Goal: Browse casually

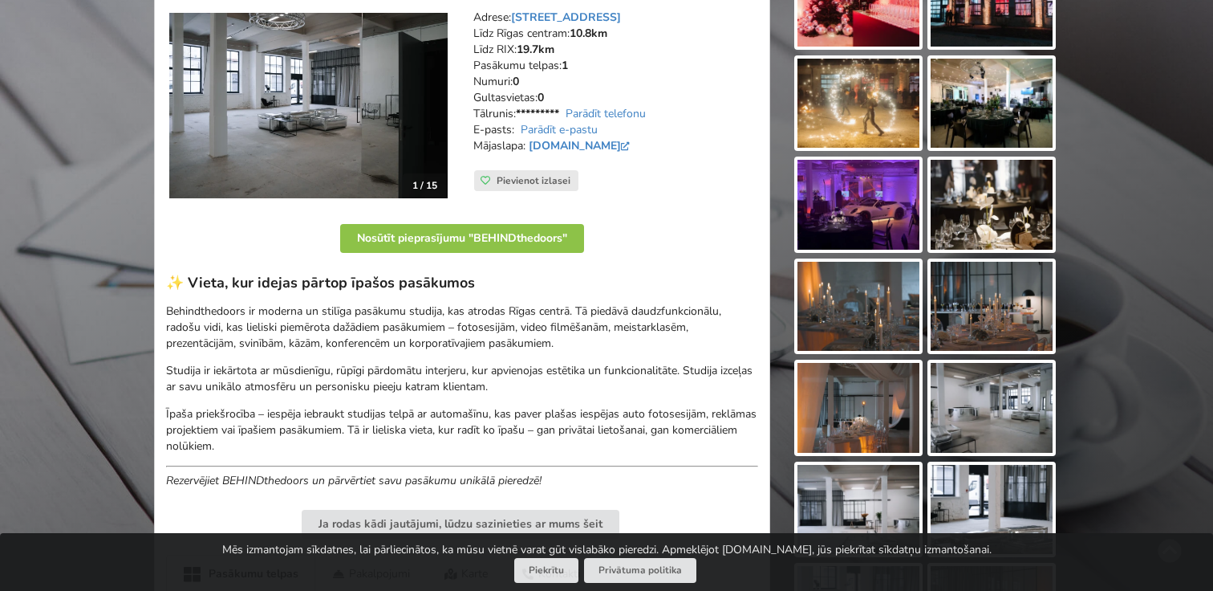
scroll to position [95, 0]
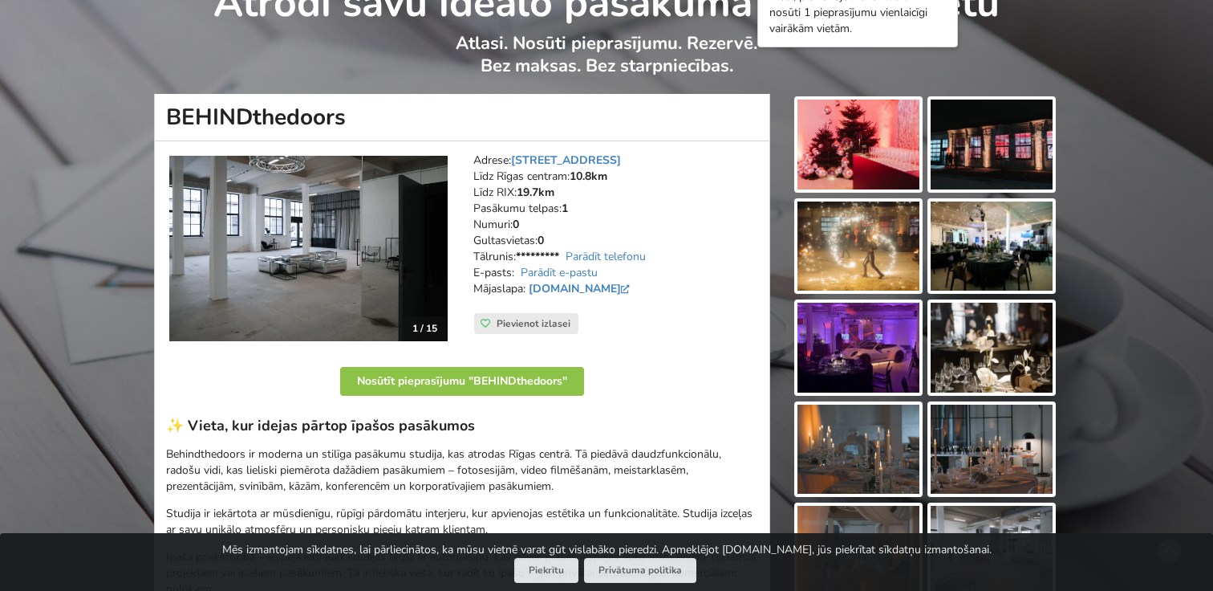
click at [435, 254] on img at bounding box center [308, 248] width 278 height 185
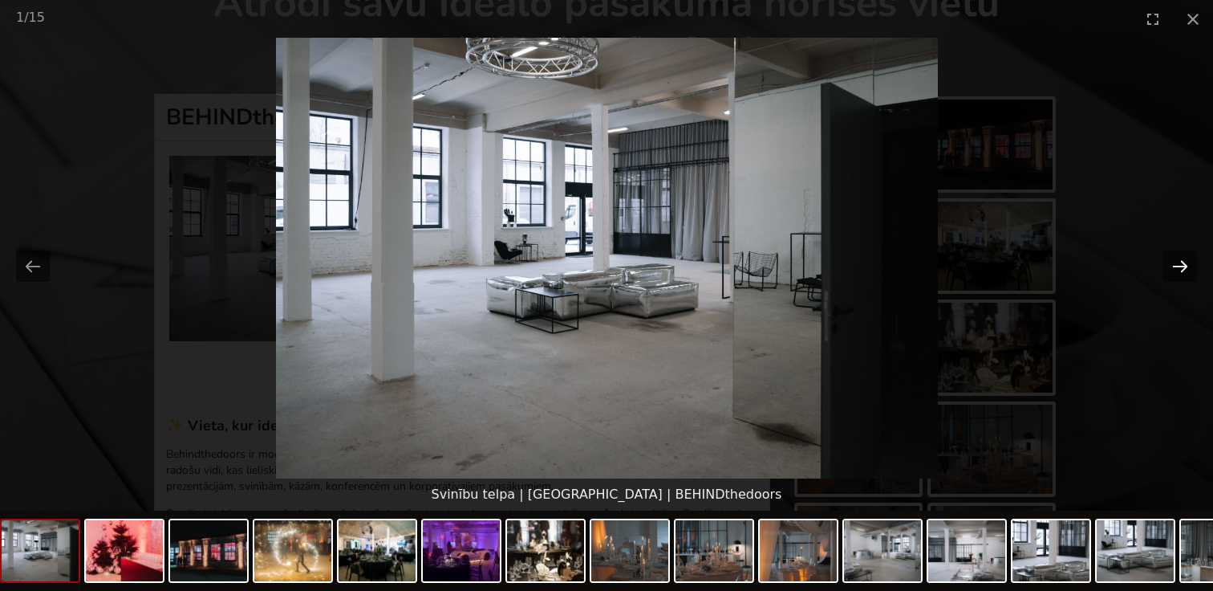
click at [1172, 255] on button "Next slide" at bounding box center [1181, 265] width 34 height 31
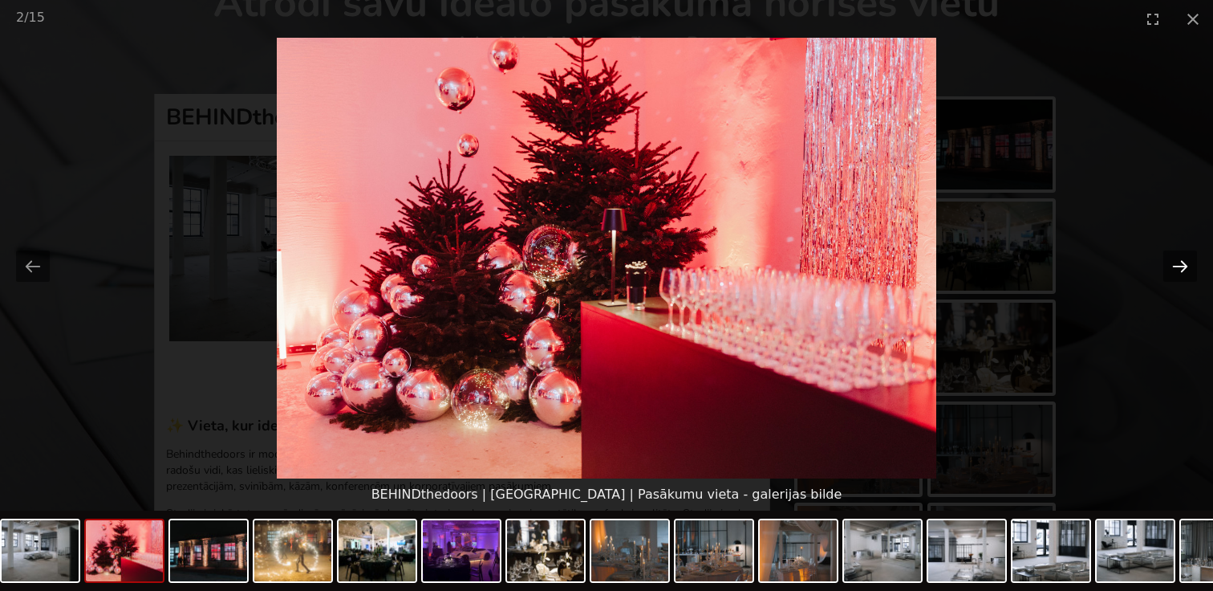
click at [1172, 255] on button "Next slide" at bounding box center [1181, 265] width 34 height 31
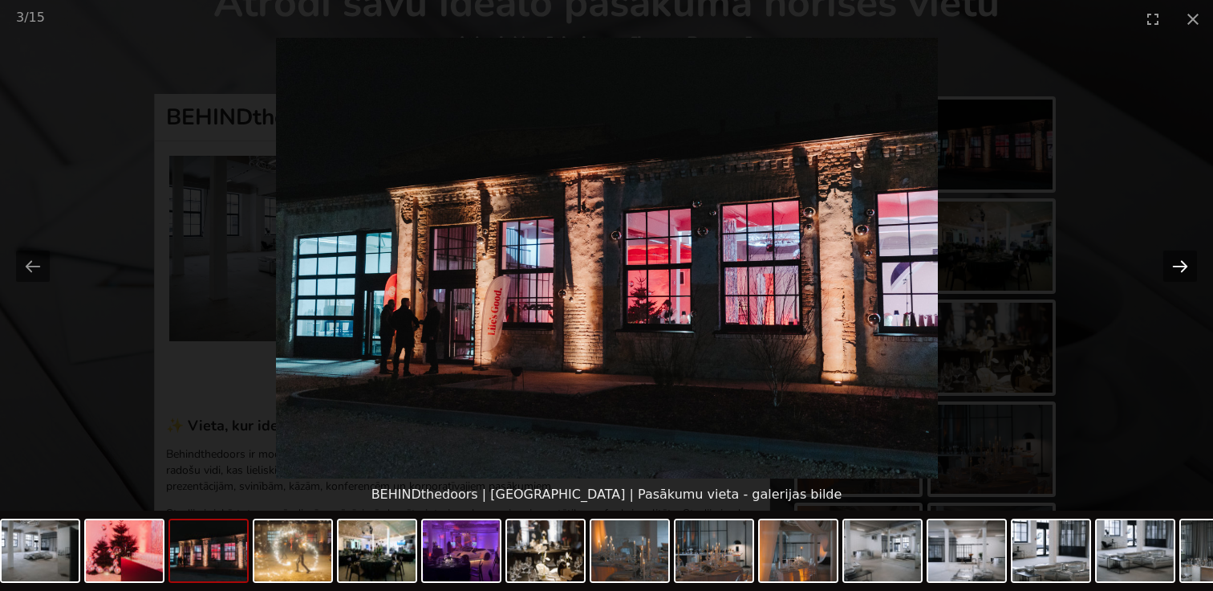
click at [1172, 255] on button "Next slide" at bounding box center [1181, 265] width 34 height 31
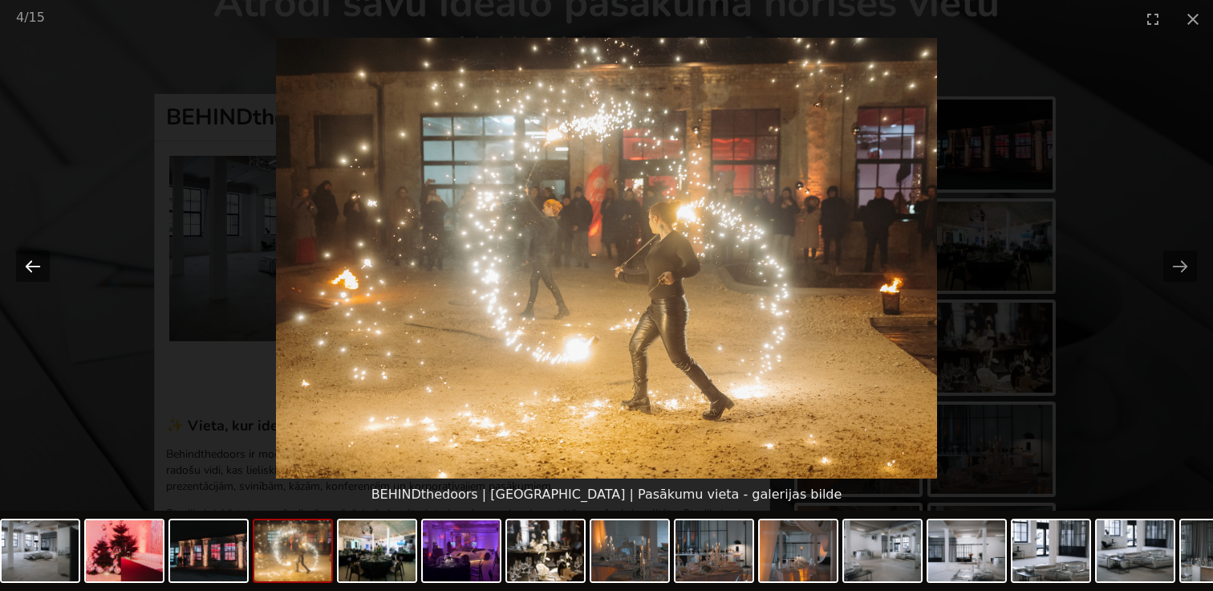
click at [36, 266] on button "Previous slide" at bounding box center [33, 265] width 34 height 31
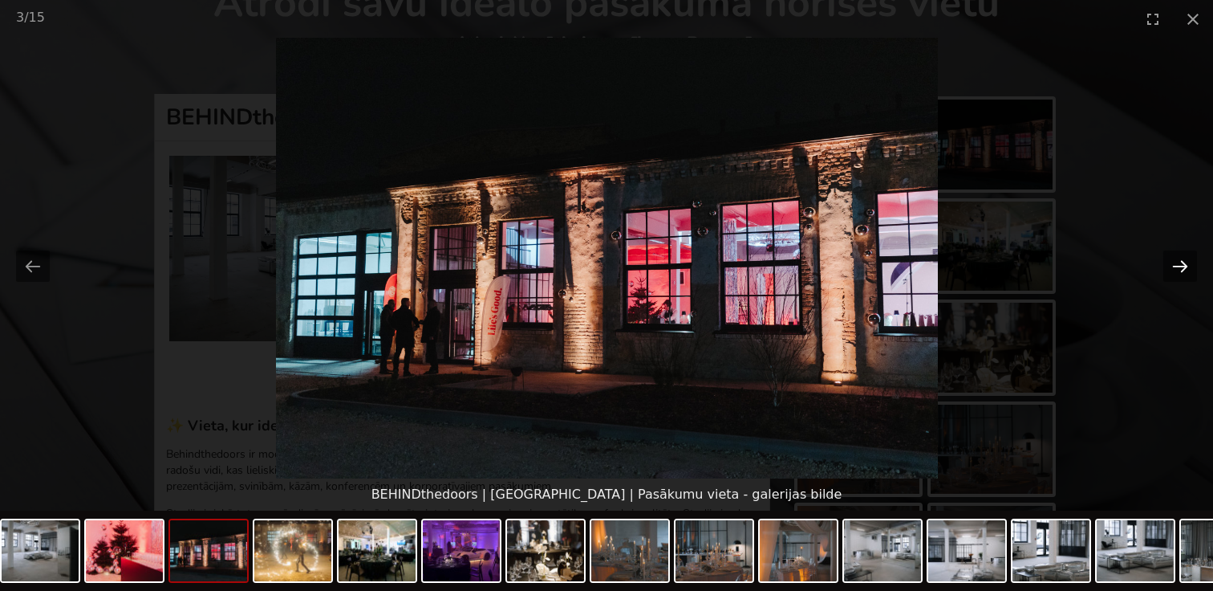
click at [1176, 263] on button "Next slide" at bounding box center [1181, 265] width 34 height 31
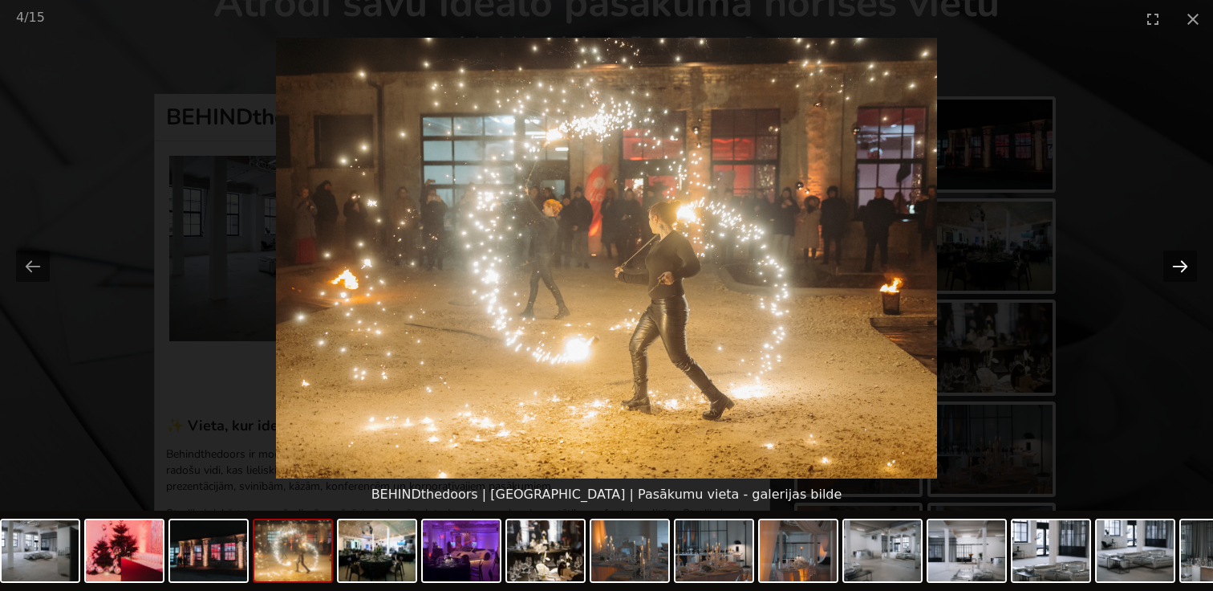
click at [1176, 263] on button "Next slide" at bounding box center [1181, 265] width 34 height 31
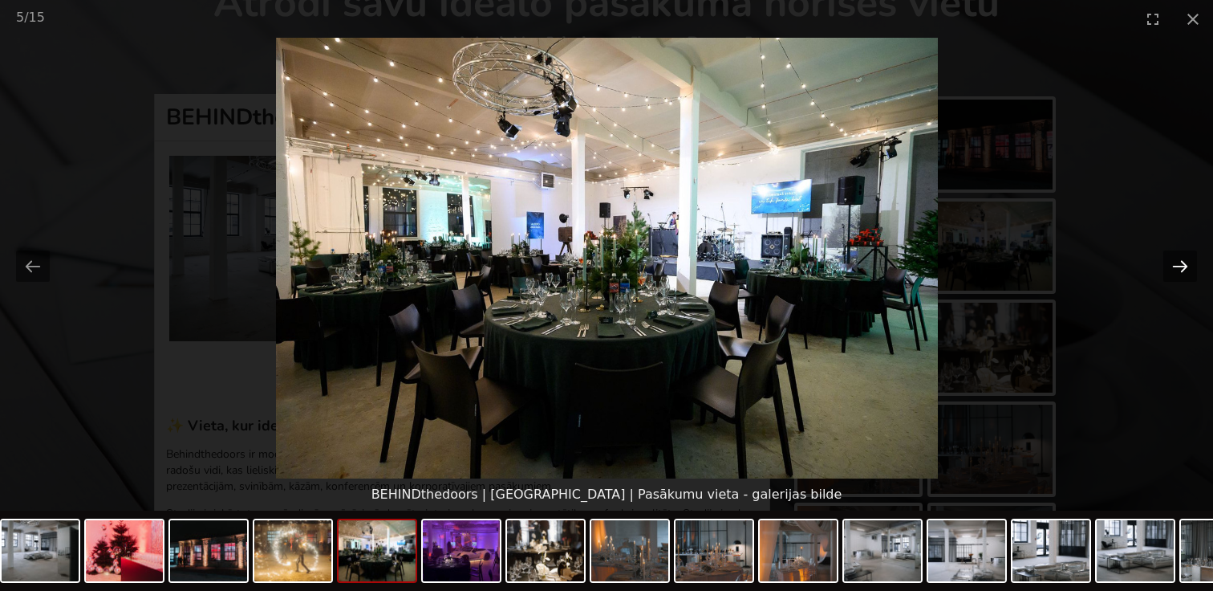
click at [1176, 263] on button "Next slide" at bounding box center [1181, 265] width 34 height 31
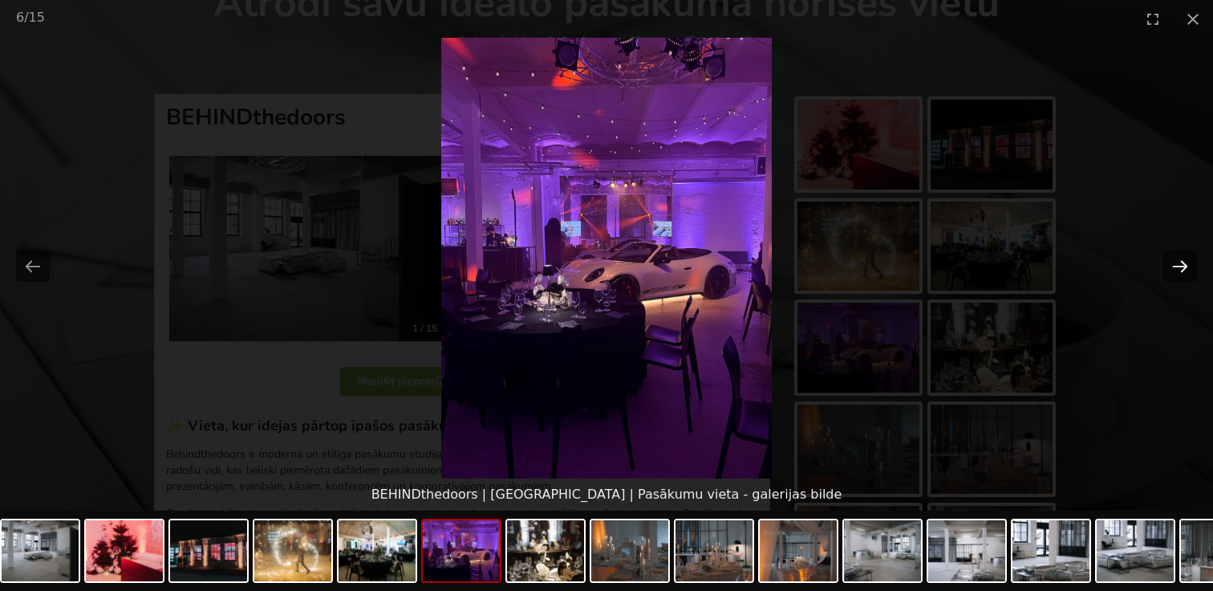
click at [1177, 263] on button "Next slide" at bounding box center [1181, 265] width 34 height 31
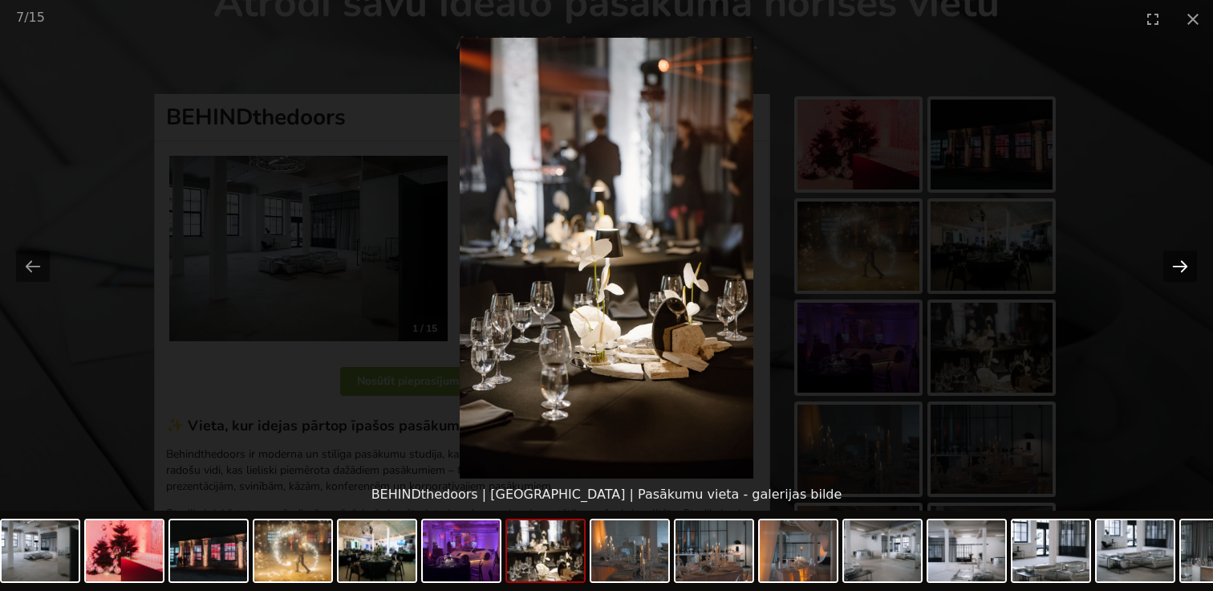
click at [1178, 263] on button "Next slide" at bounding box center [1181, 265] width 34 height 31
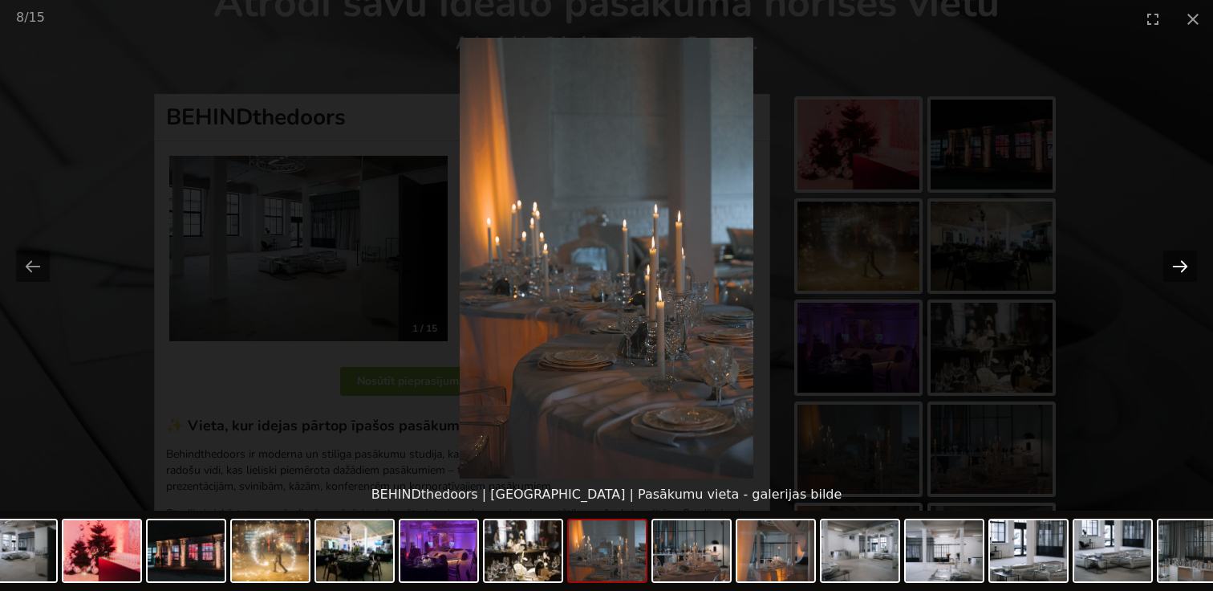
click at [1178, 263] on button "Next slide" at bounding box center [1181, 265] width 34 height 31
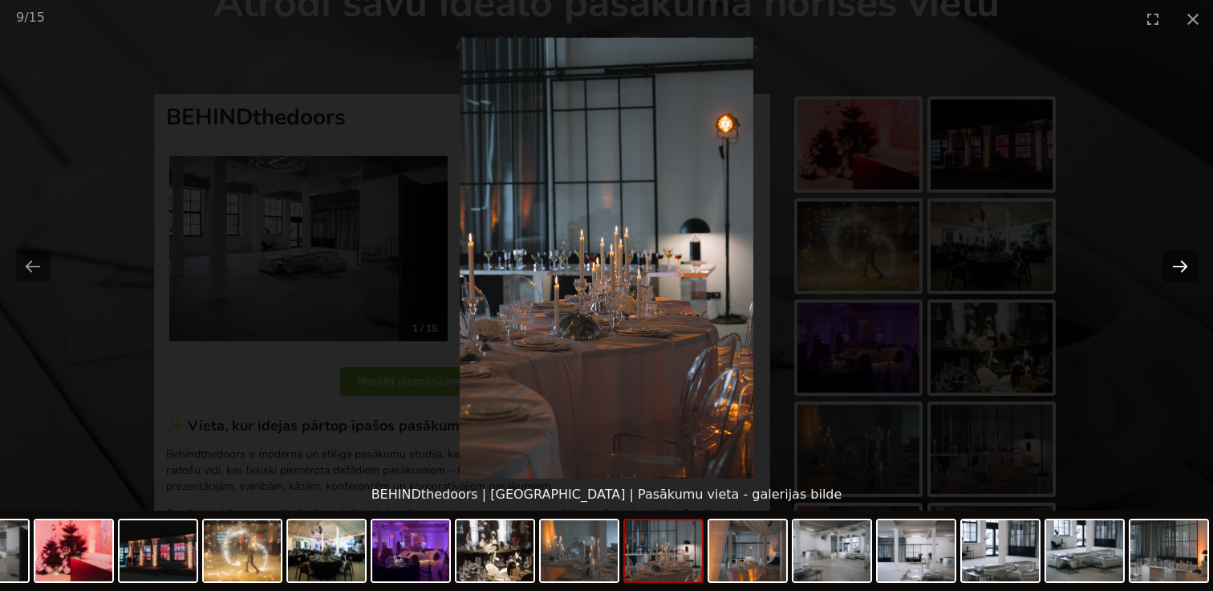
click at [1178, 263] on button "Next slide" at bounding box center [1181, 265] width 34 height 31
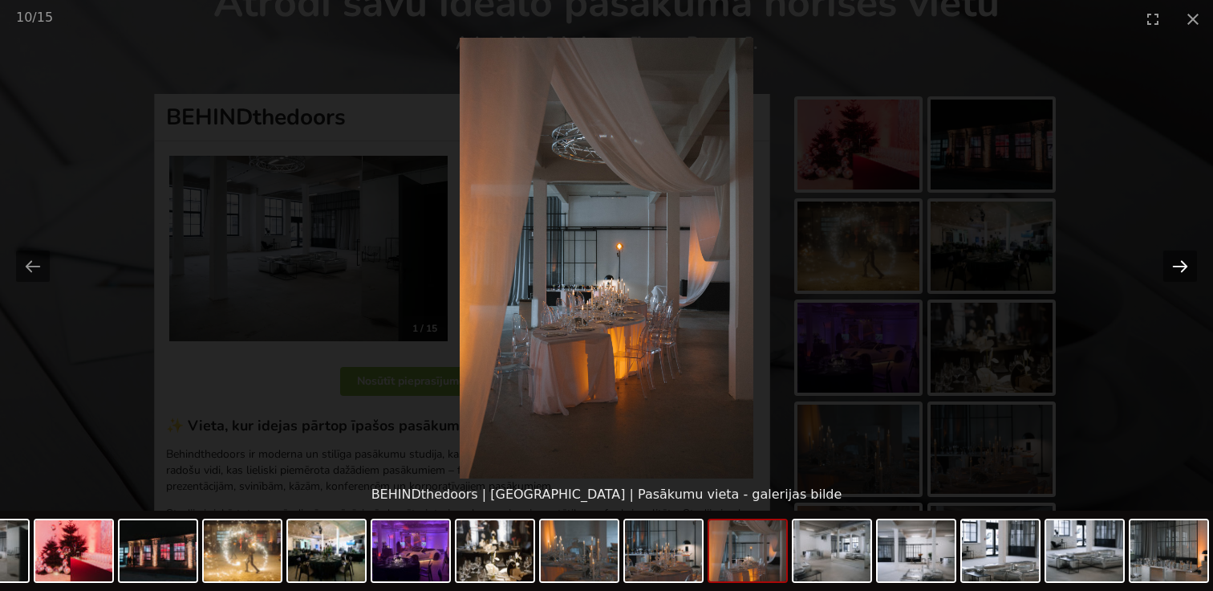
click at [1179, 264] on button "Next slide" at bounding box center [1181, 265] width 34 height 31
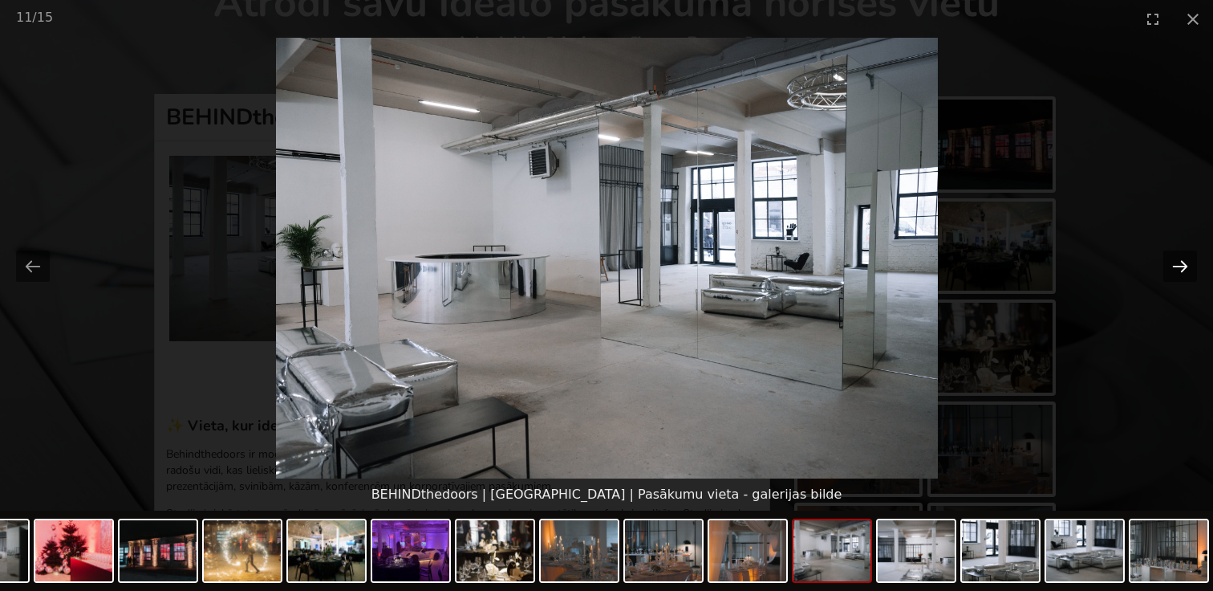
click at [1180, 265] on button "Next slide" at bounding box center [1181, 265] width 34 height 31
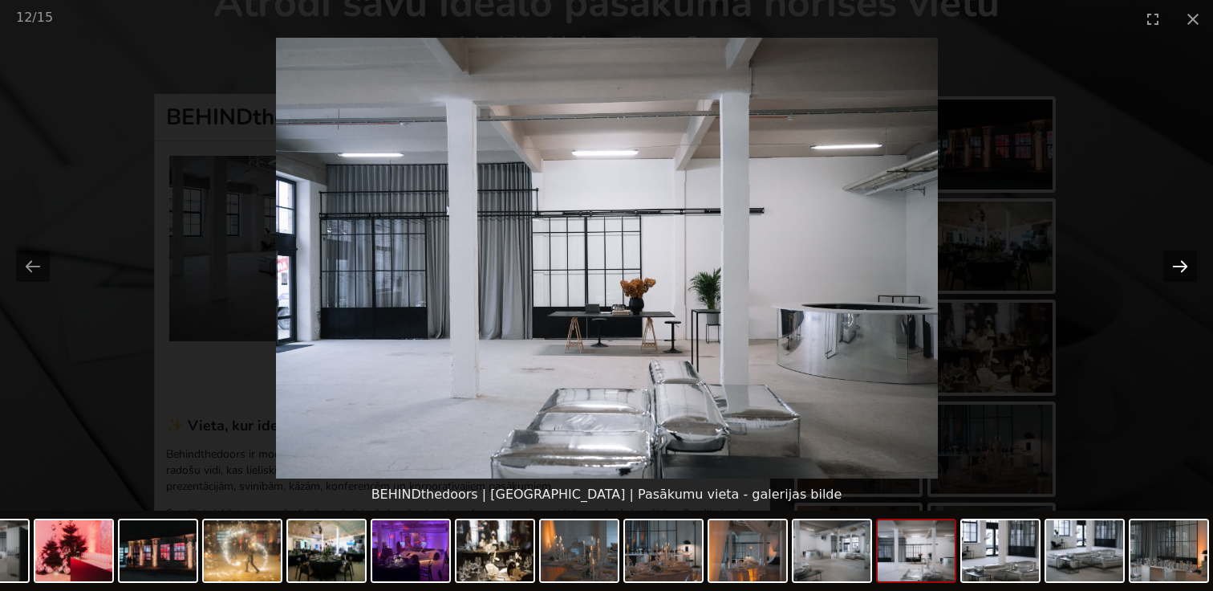
click at [1182, 266] on button "Next slide" at bounding box center [1181, 265] width 34 height 31
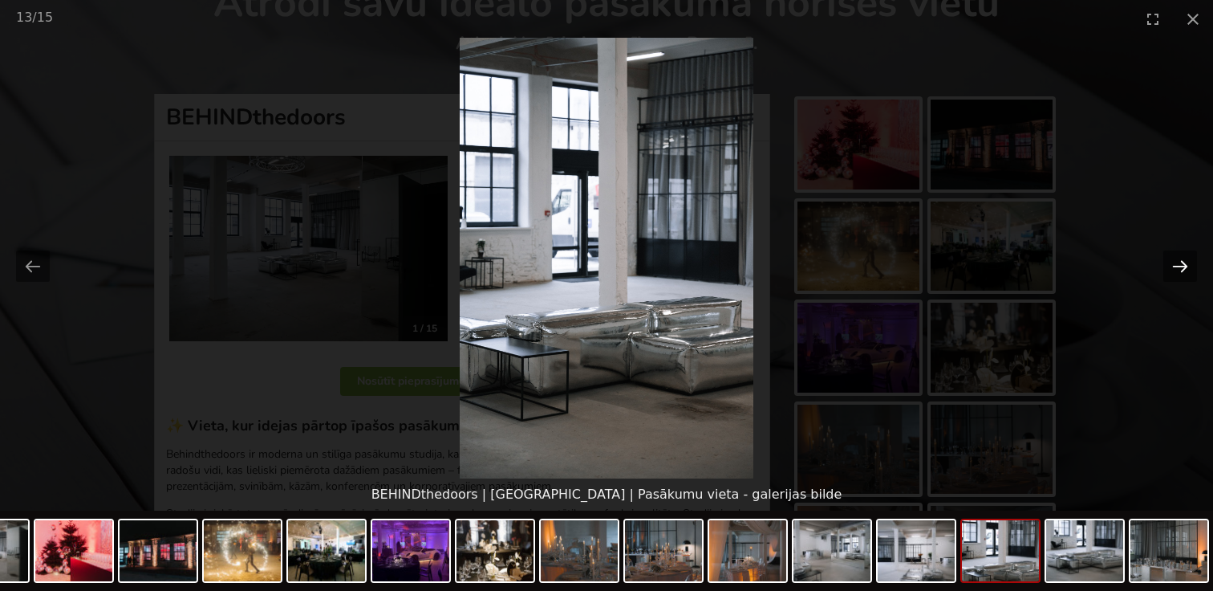
click at [1183, 267] on button "Next slide" at bounding box center [1181, 265] width 34 height 31
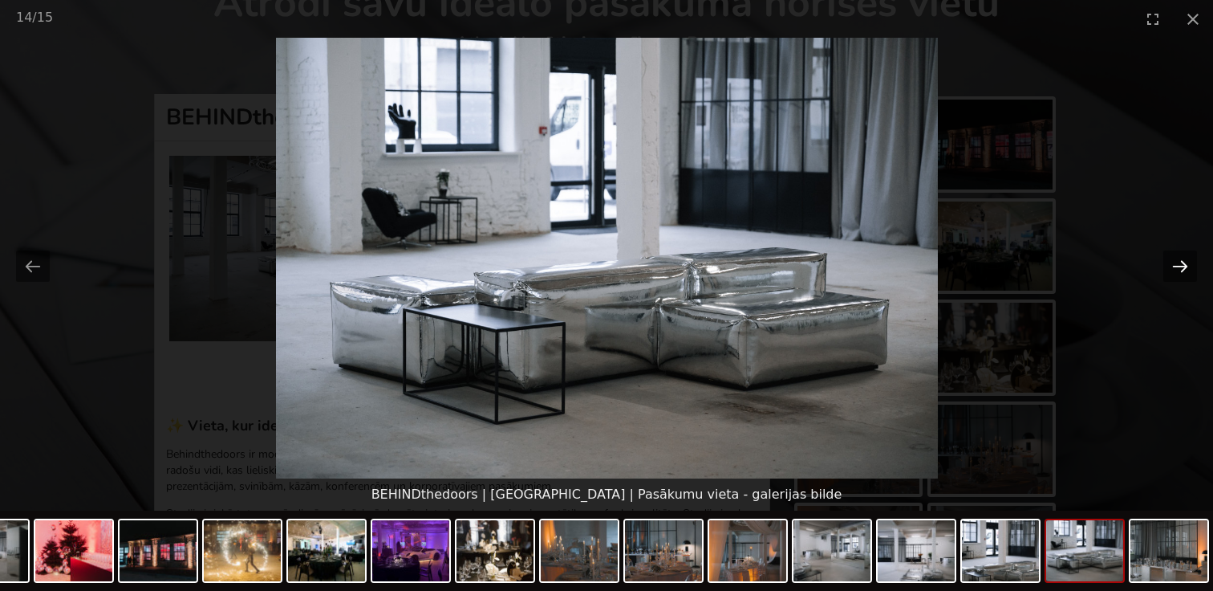
click at [1183, 267] on button "Next slide" at bounding box center [1181, 265] width 34 height 31
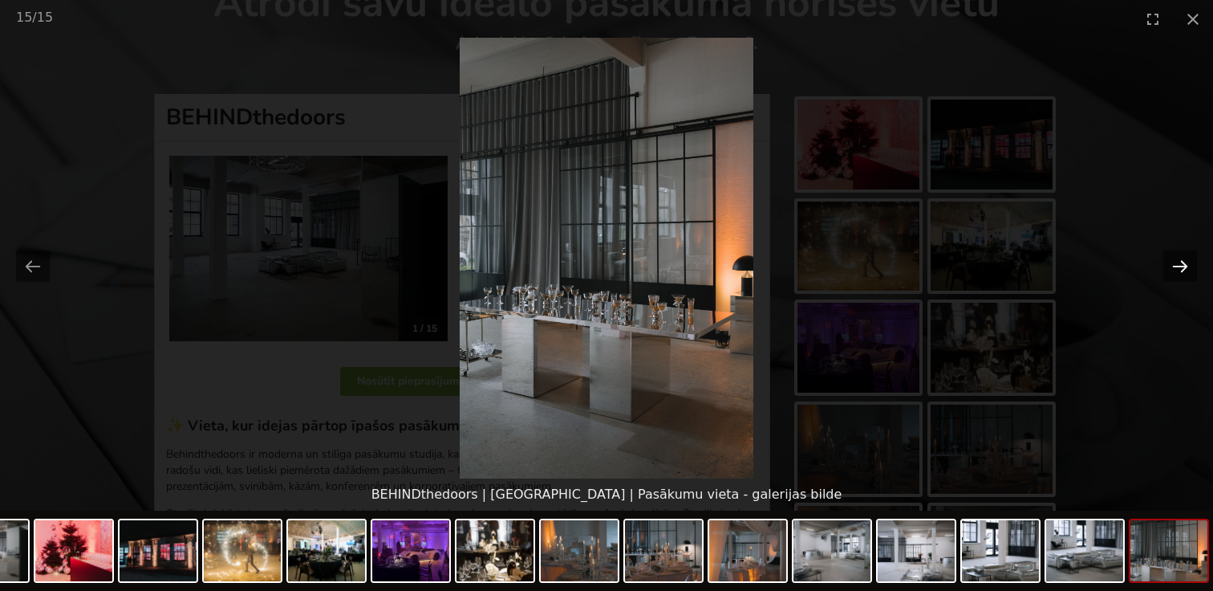
click at [1183, 267] on button "Next slide" at bounding box center [1181, 265] width 34 height 31
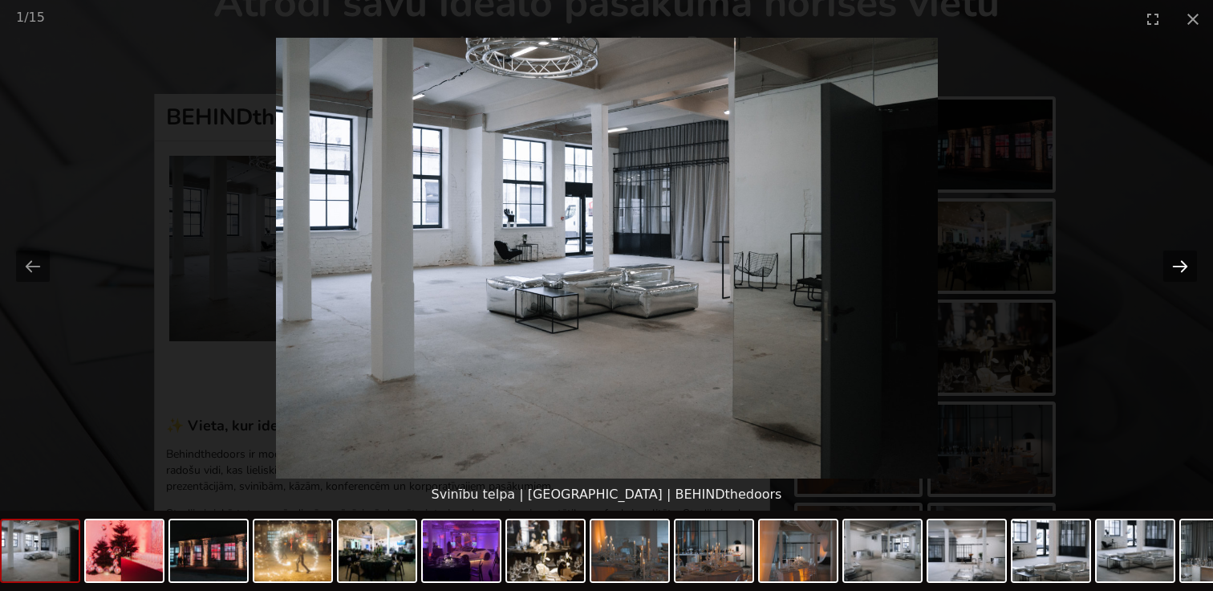
click at [1184, 268] on button "Next slide" at bounding box center [1181, 265] width 34 height 31
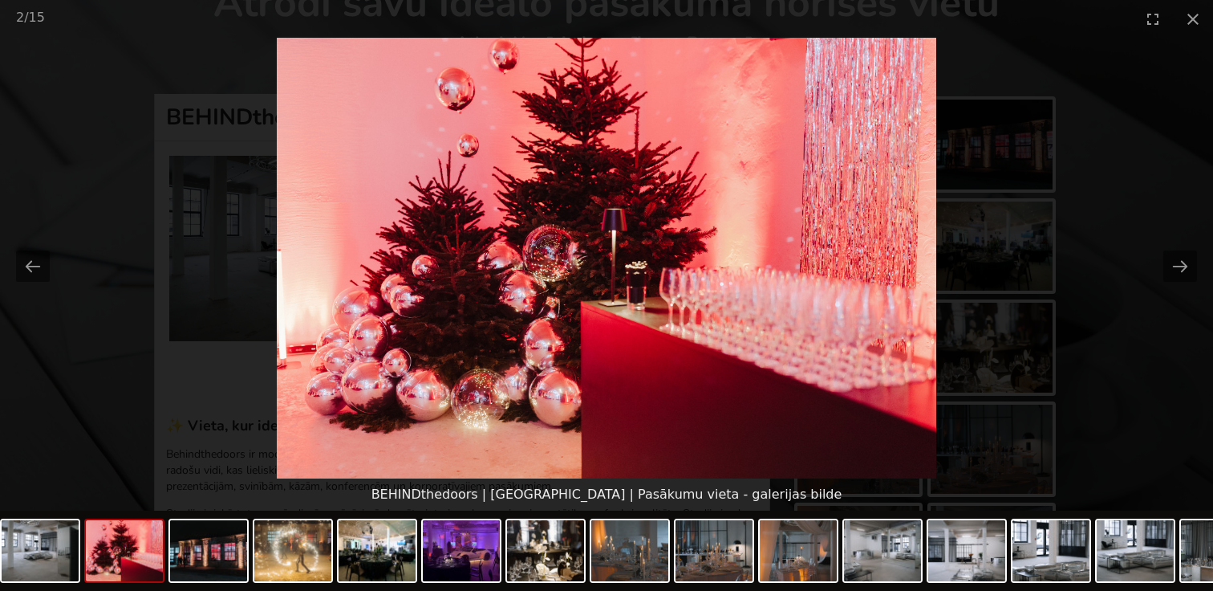
scroll to position [0, 0]
click at [1046, 228] on picture at bounding box center [606, 258] width 1213 height 441
